Goal: Information Seeking & Learning: Find specific fact

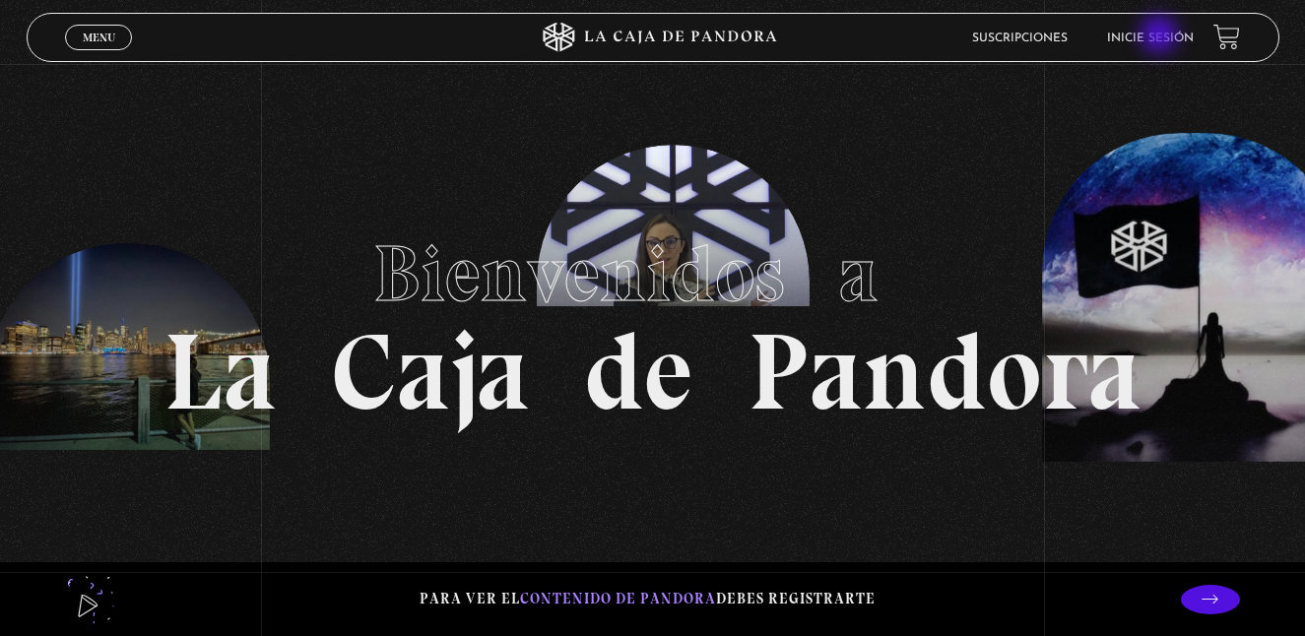
click at [1161, 36] on link "Inicie sesión" at bounding box center [1150, 39] width 87 height 12
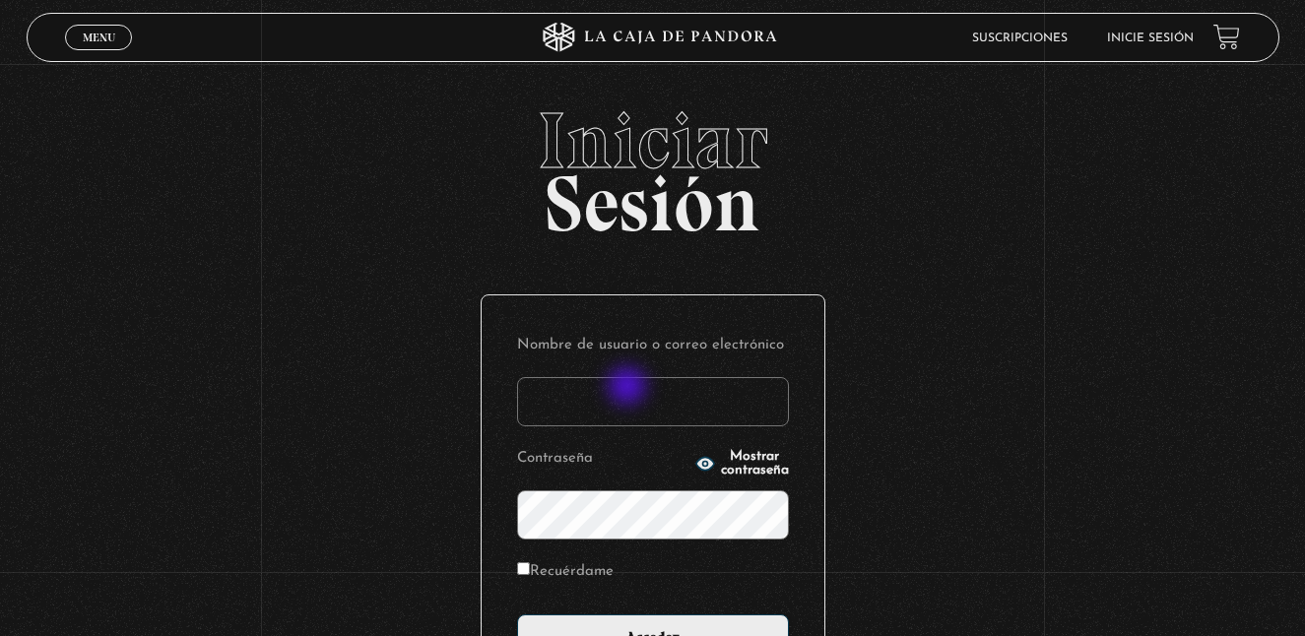
click at [629, 388] on input "Nombre de usuario o correo electrónico" at bounding box center [653, 401] width 272 height 49
type input "jsalasb.1976@gmail.com"
click at [517, 615] on input "Acceder" at bounding box center [653, 639] width 272 height 49
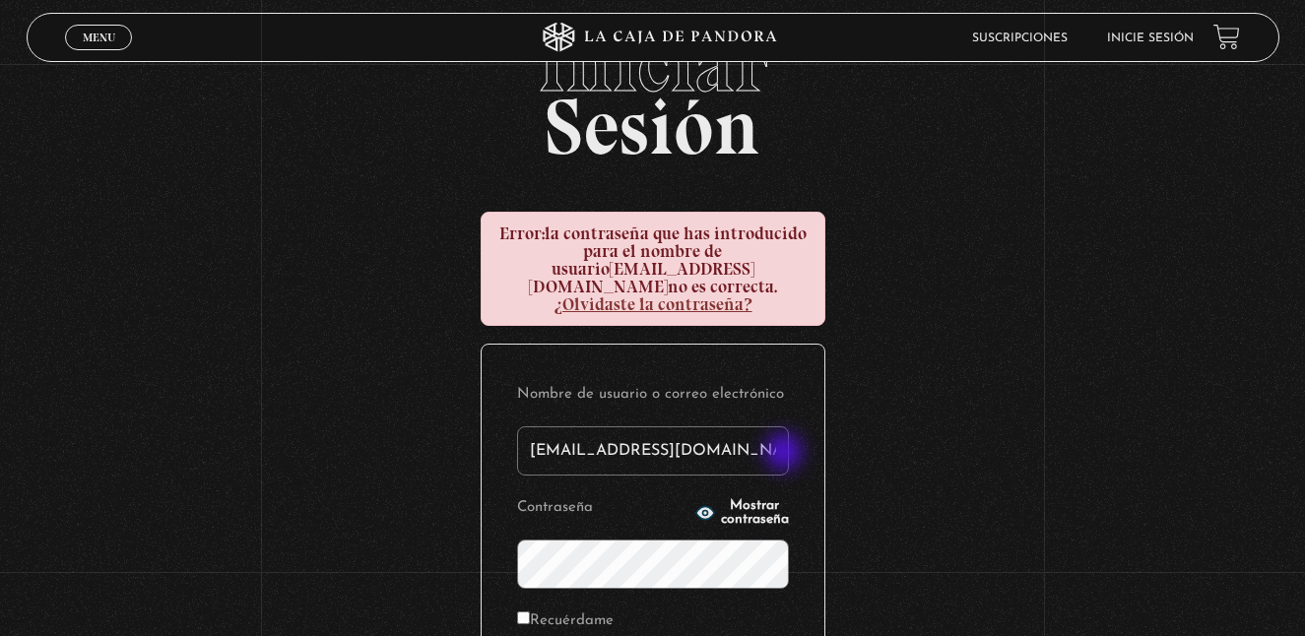
scroll to position [197, 0]
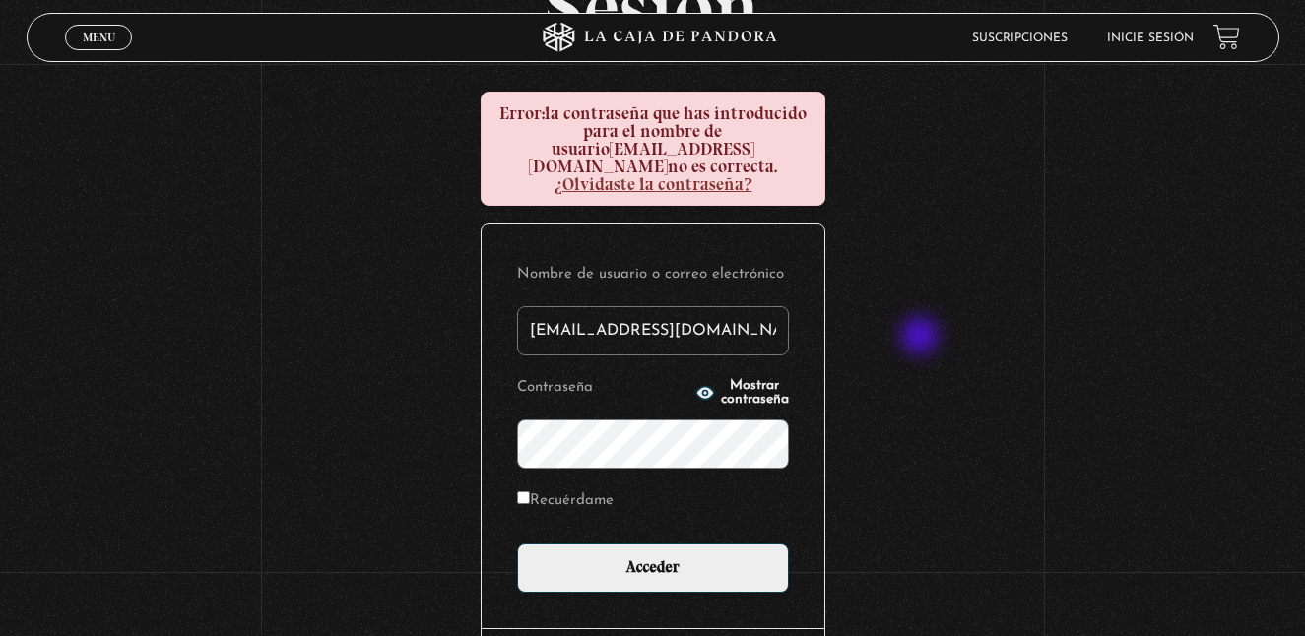
click at [517, 544] on input "Acceder" at bounding box center [653, 568] width 272 height 49
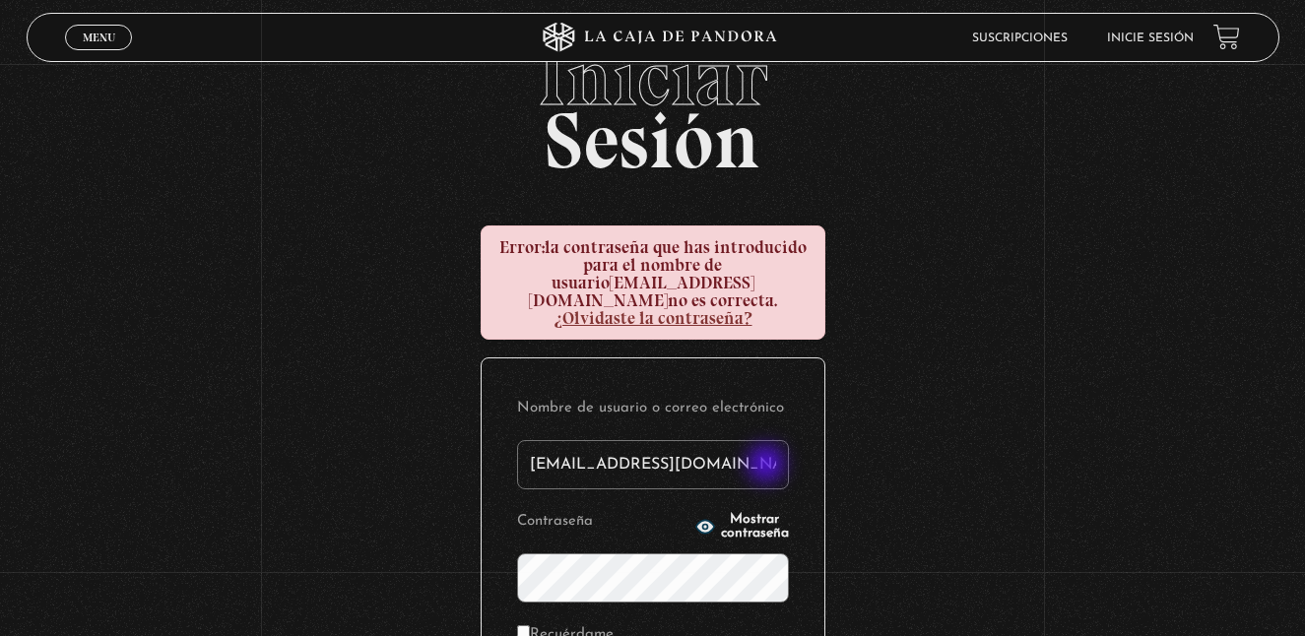
scroll to position [98, 0]
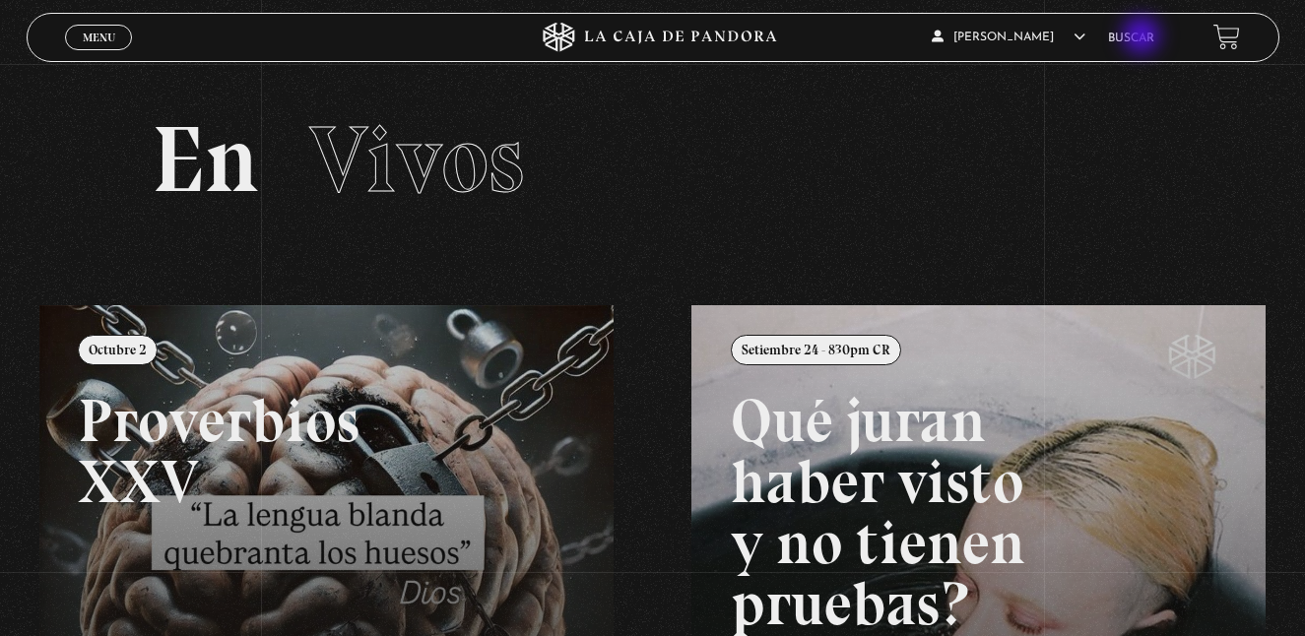
click at [1143, 37] on link "Buscar" at bounding box center [1131, 39] width 46 height 12
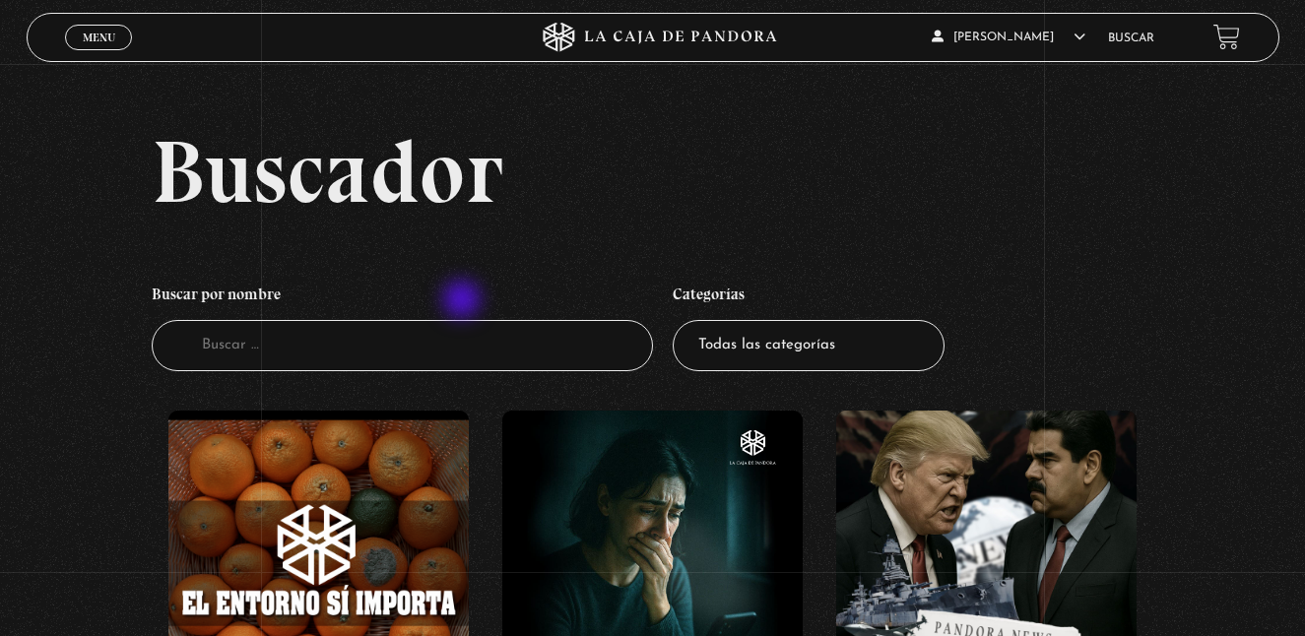
scroll to position [98, 0]
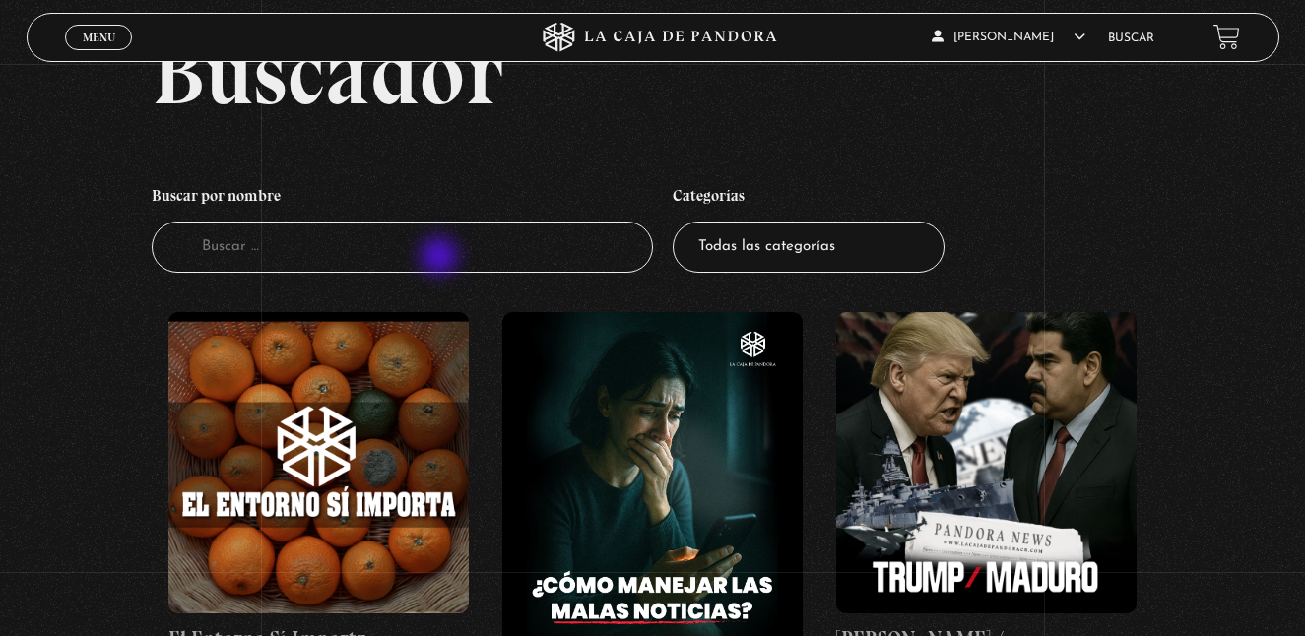
click at [441, 258] on input "Buscador" at bounding box center [402, 248] width 501 height 52
type input "conoce el plan"
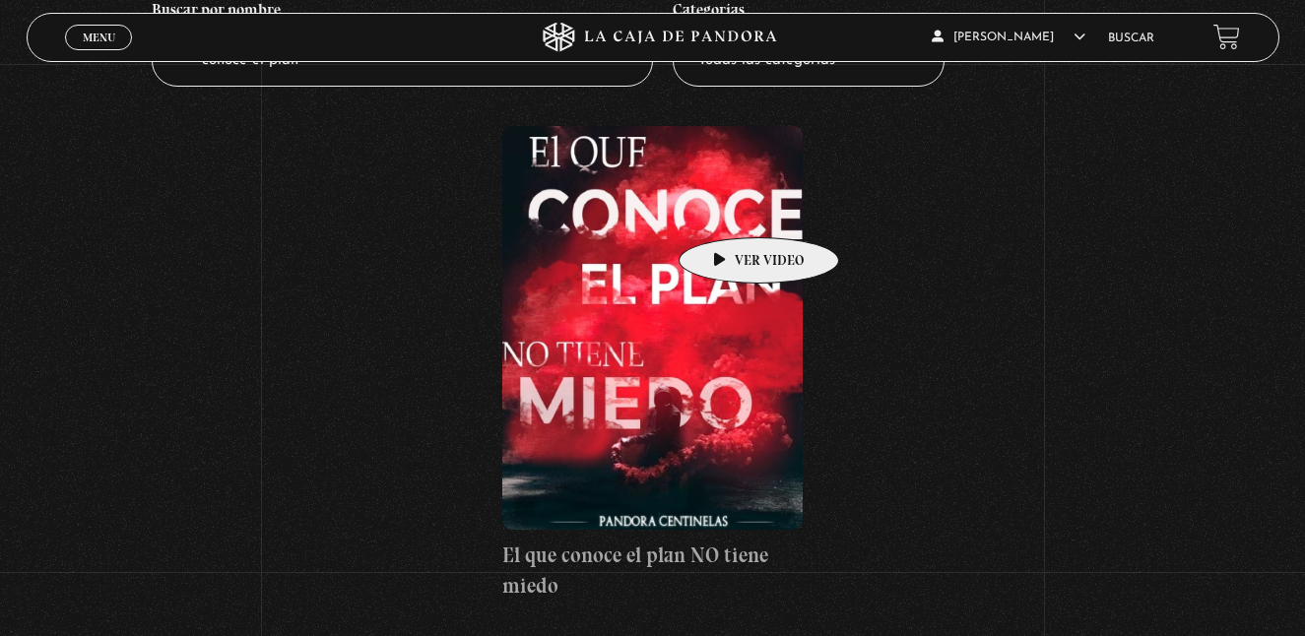
scroll to position [295, 0]
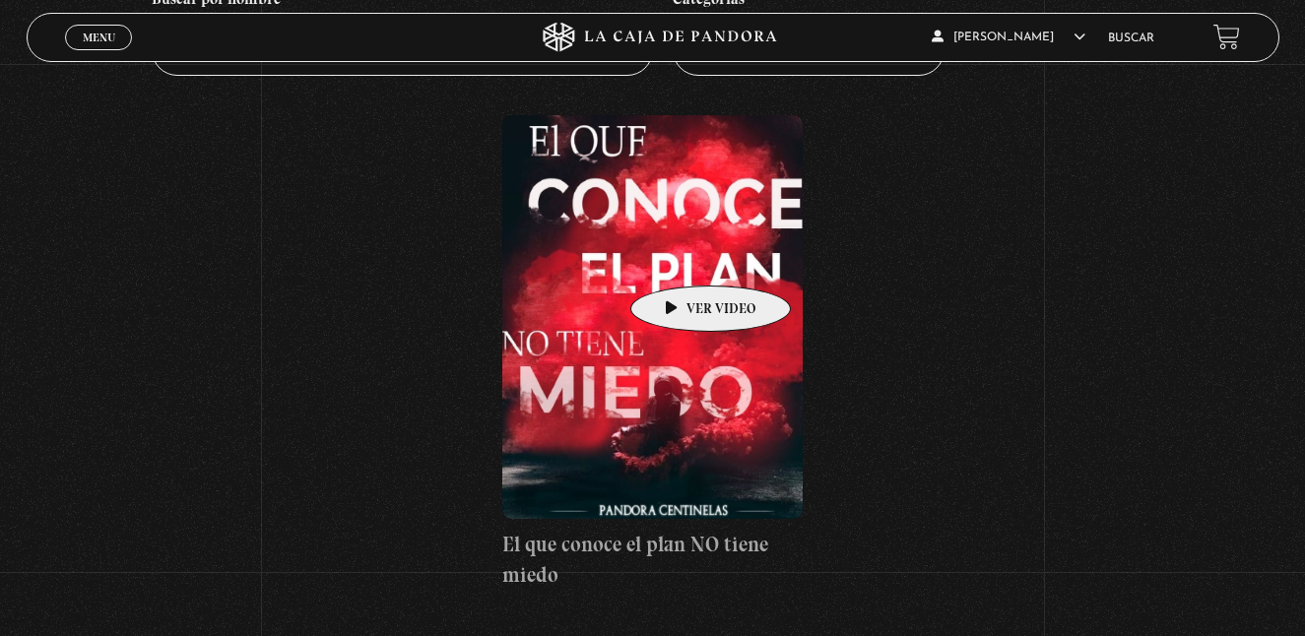
click at [680, 256] on figure at bounding box center [652, 317] width 300 height 404
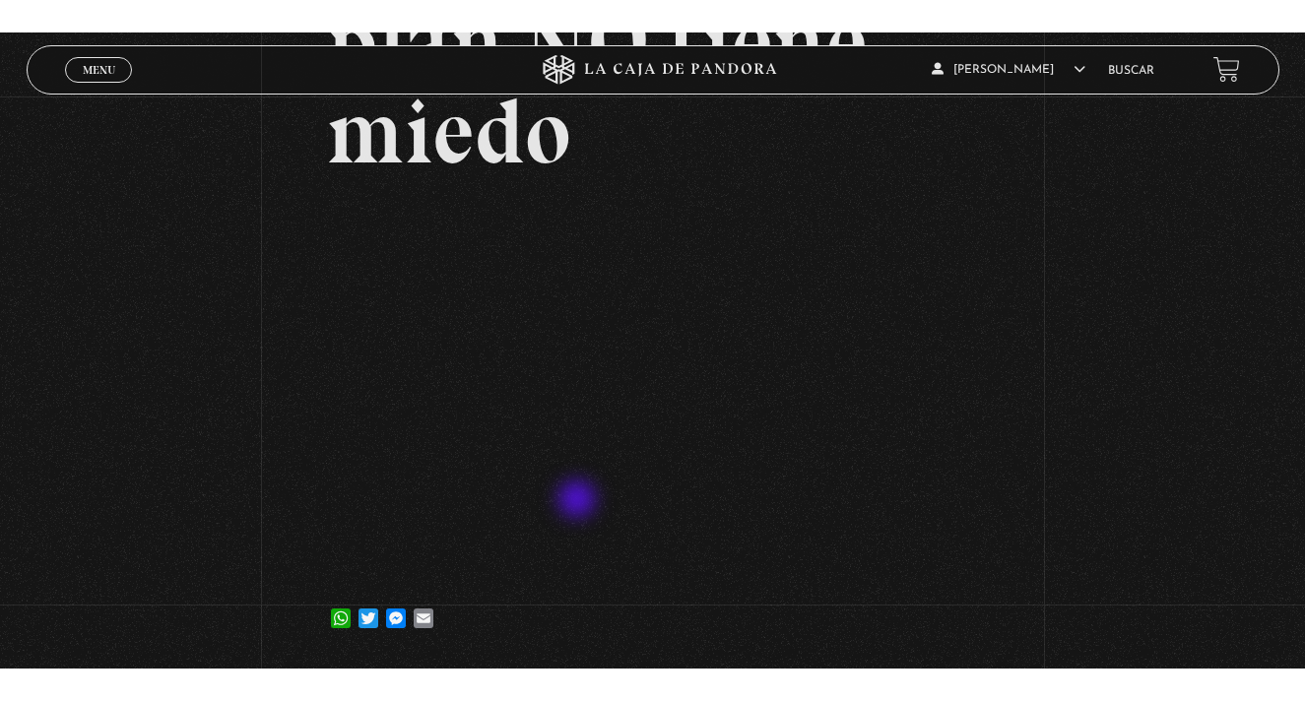
scroll to position [295, 0]
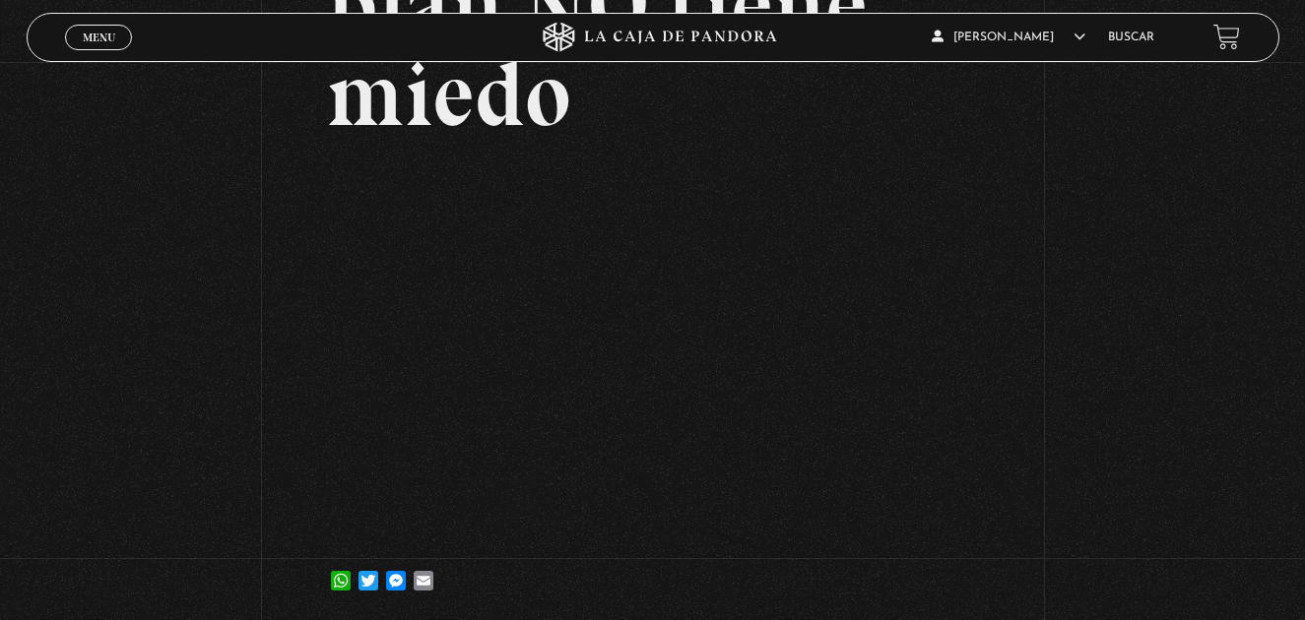
drag, startPoint x: 510, startPoint y: 619, endPoint x: 508, endPoint y: 697, distance: 78.8
click at [508, 635] on html "ingresar al sitio Ver Video Más Información Solicitar Por favor coloque su disp…" at bounding box center [652, 316] width 1305 height 1223
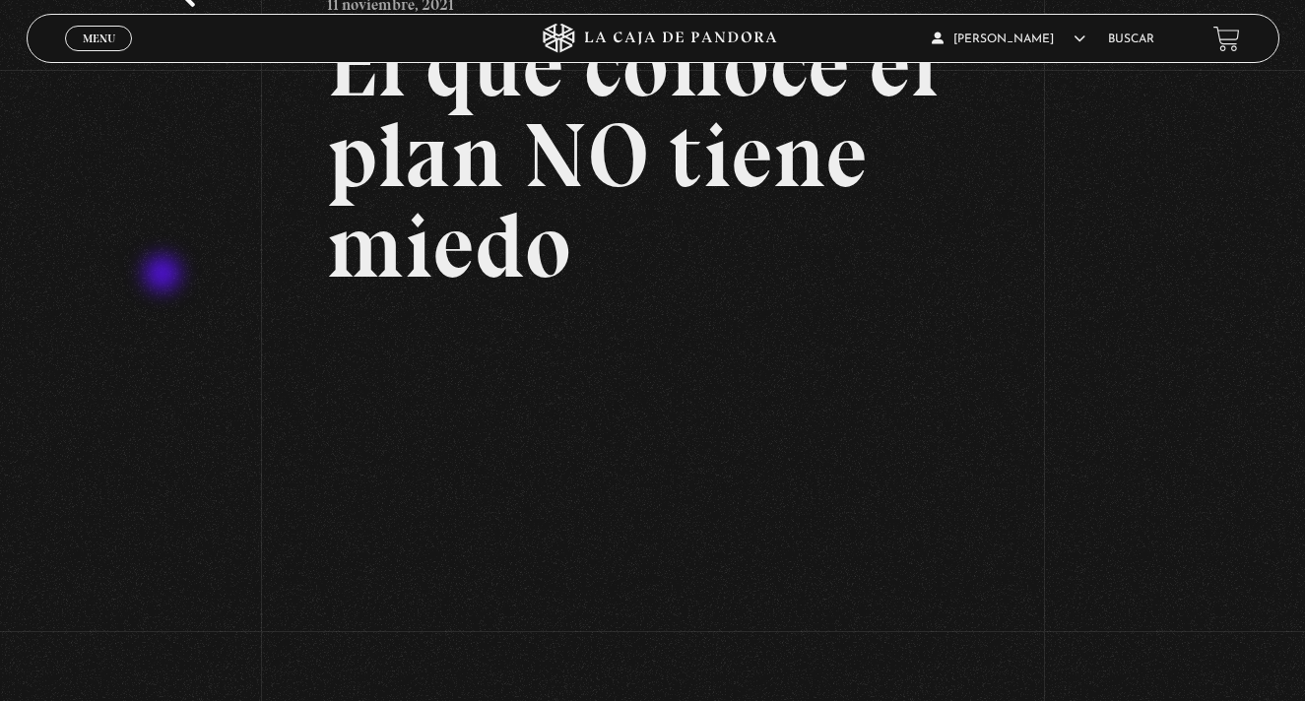
scroll to position [148, 0]
